Goal: Task Accomplishment & Management: Use online tool/utility

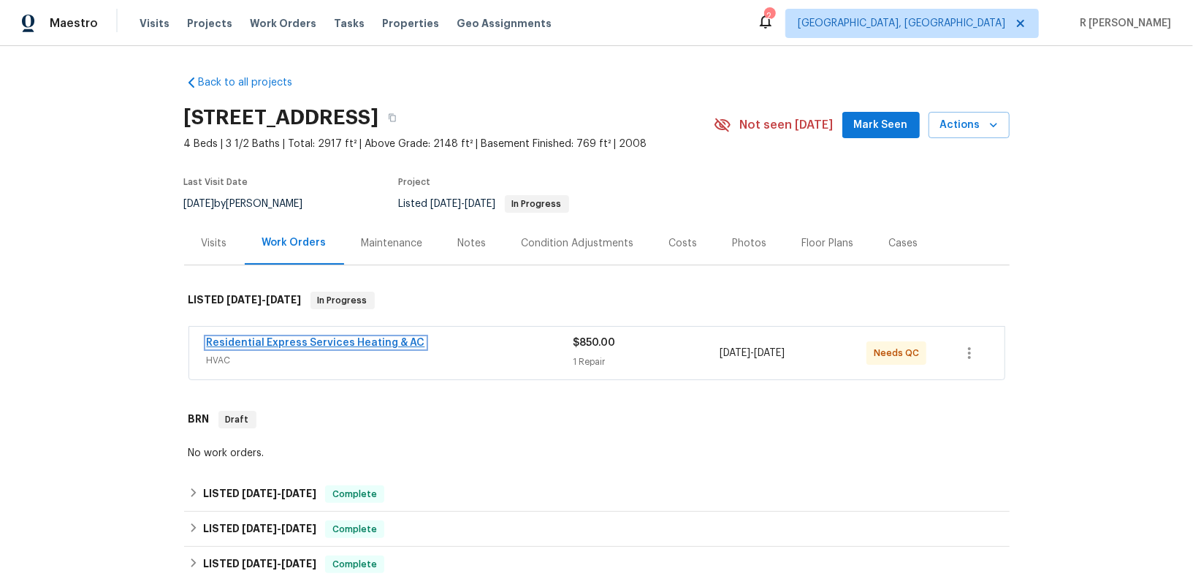
click at [315, 341] on link "Residential Express Services Heating & AC" at bounding box center [316, 343] width 218 height 10
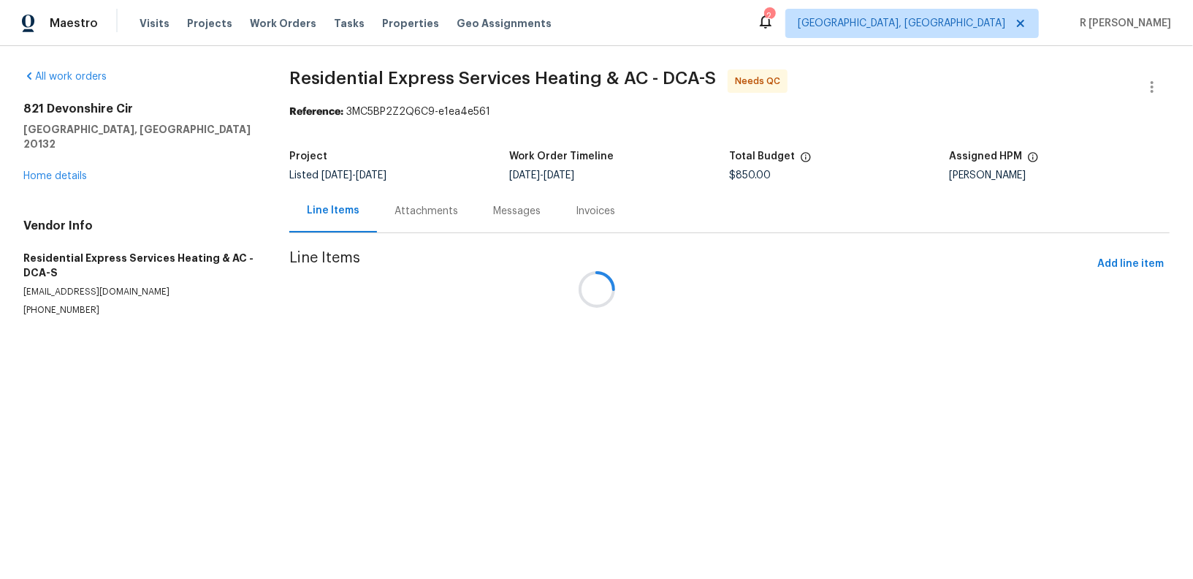
click at [367, 243] on div at bounding box center [596, 289] width 1193 height 579
